Goal: Use online tool/utility: Utilize a website feature to perform a specific function

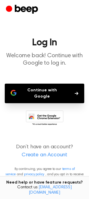
click at [53, 92] on button "Continue with Google" at bounding box center [44, 93] width 79 height 20
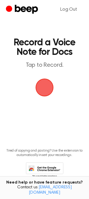
click at [39, 87] on span "button" at bounding box center [44, 87] width 17 height 17
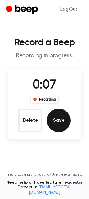
click at [54, 121] on button "Save" at bounding box center [59, 120] width 24 height 24
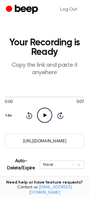
click at [43, 111] on icon "Play Audio" at bounding box center [44, 114] width 15 height 15
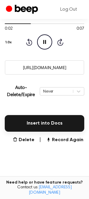
scroll to position [77, 0]
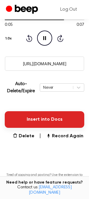
click at [63, 126] on button "Insert into Docs" at bounding box center [44, 119] width 79 height 17
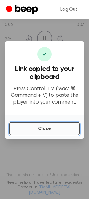
click at [65, 129] on button "Close" at bounding box center [44, 128] width 70 height 13
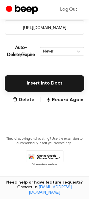
scroll to position [116, 0]
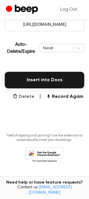
click at [26, 96] on button "Delete" at bounding box center [24, 96] width 22 height 7
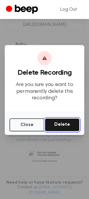
click at [64, 122] on button "Delete" at bounding box center [62, 124] width 35 height 13
